Goal: Use online tool/utility: Use online tool/utility

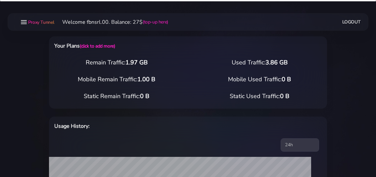
select select "static"
select select "IT"
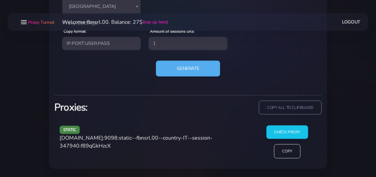
scroll to position [331, 0]
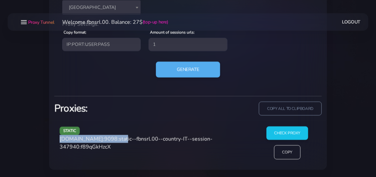
drag, startPoint x: 60, startPoint y: 140, endPoint x: 116, endPoint y: 140, distance: 56.9
click at [116, 140] on div "static [DOMAIN_NAME]:9098:static--fbnsrl.00--country-IT--session-347940:f89qGkH…" at bounding box center [155, 146] width 199 height 38
copy span "[DOMAIN_NAME]:9098"
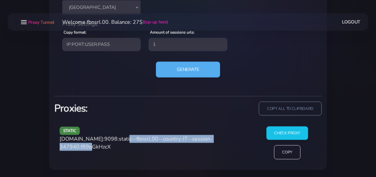
drag, startPoint x: 119, startPoint y: 139, endPoint x: 99, endPoint y: 149, distance: 22.8
click at [99, 149] on span "[DOMAIN_NAME]:9098:static--fbnsrl.00--country-IT--session-347940:f89qGkHzcX" at bounding box center [136, 143] width 153 height 15
copy span "static--fbnsrl.00--country-IT--session-347940"
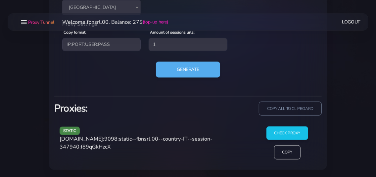
click at [122, 148] on span "[DOMAIN_NAME]:9098:static--fbnsrl.00--country-IT--session-347940:f89qGkHzcX" at bounding box center [136, 143] width 153 height 15
copy span "f89qGkHzcX"
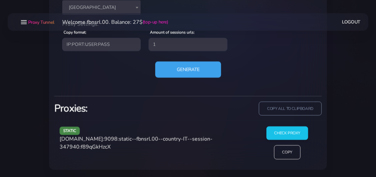
click at [195, 74] on button "Generate" at bounding box center [188, 70] width 66 height 16
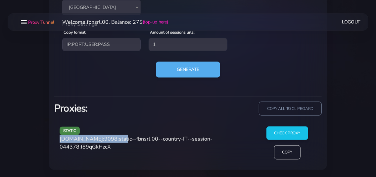
drag, startPoint x: 60, startPoint y: 139, endPoint x: 117, endPoint y: 142, distance: 56.7
click at [117, 142] on div "static [DOMAIN_NAME]:9098:static--fbnsrl.00--country-IT--session-044378:f89qGkH…" at bounding box center [155, 146] width 199 height 38
copy span "[DOMAIN_NAME]:9098"
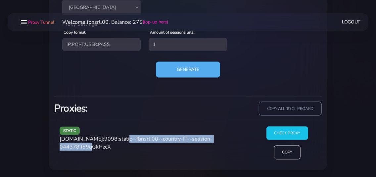
drag, startPoint x: 119, startPoint y: 139, endPoint x: 99, endPoint y: 148, distance: 22.4
click at [99, 148] on span "[DOMAIN_NAME]:9098:static--fbnsrl.00--country-IT--session-044378:f89qGkHzcX" at bounding box center [136, 143] width 153 height 15
copy span "static--fbnsrl.00--country-IT--session-044378"
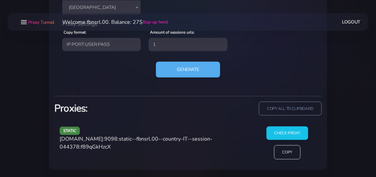
click at [123, 146] on span "[DOMAIN_NAME]:9098:static--fbnsrl.00--country-IT--session-044378:f89qGkHzcX" at bounding box center [136, 143] width 153 height 15
copy span "f89qGkHzcX"
